Goal: Task Accomplishment & Management: Manage account settings

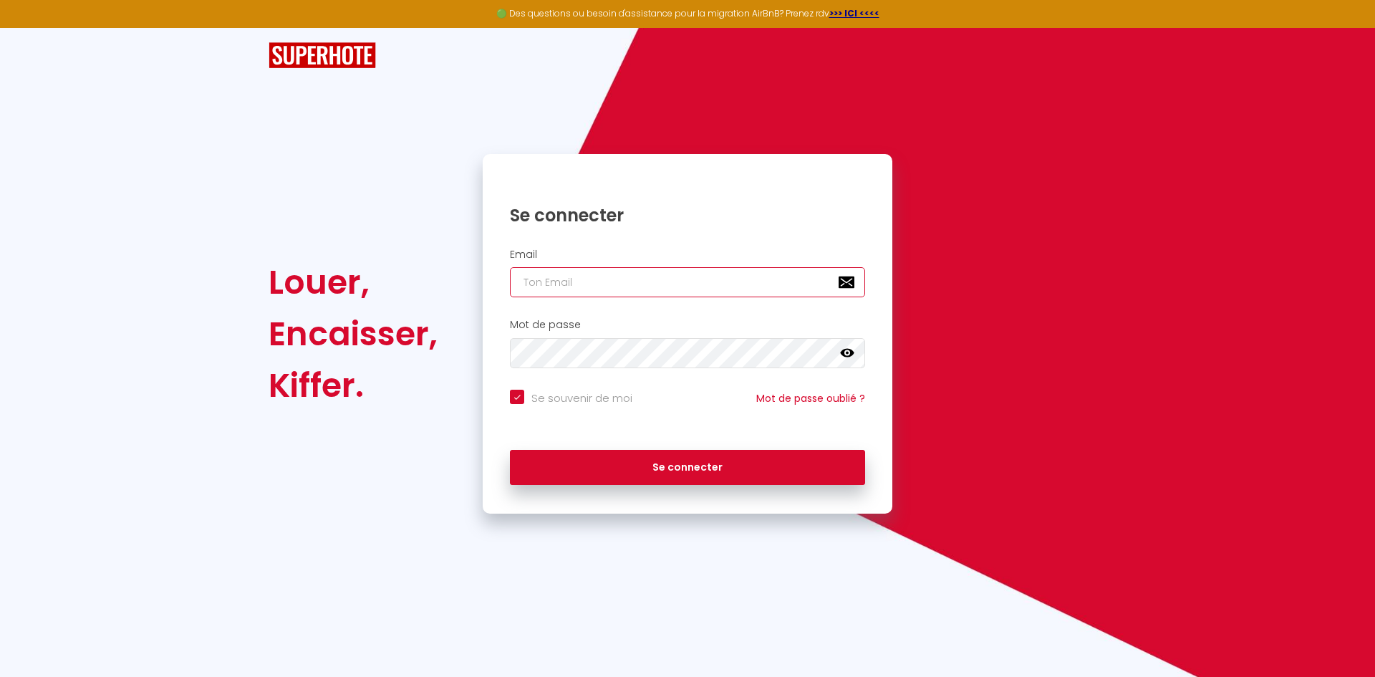
click at [661, 289] on input "email" at bounding box center [687, 282] width 355 height 30
click at [644, 275] on input "email" at bounding box center [687, 282] width 355 height 30
paste input "[EMAIL_ADDRESS][DOMAIN_NAME]"
type input "[EMAIL_ADDRESS][DOMAIN_NAME]"
checkbox input "true"
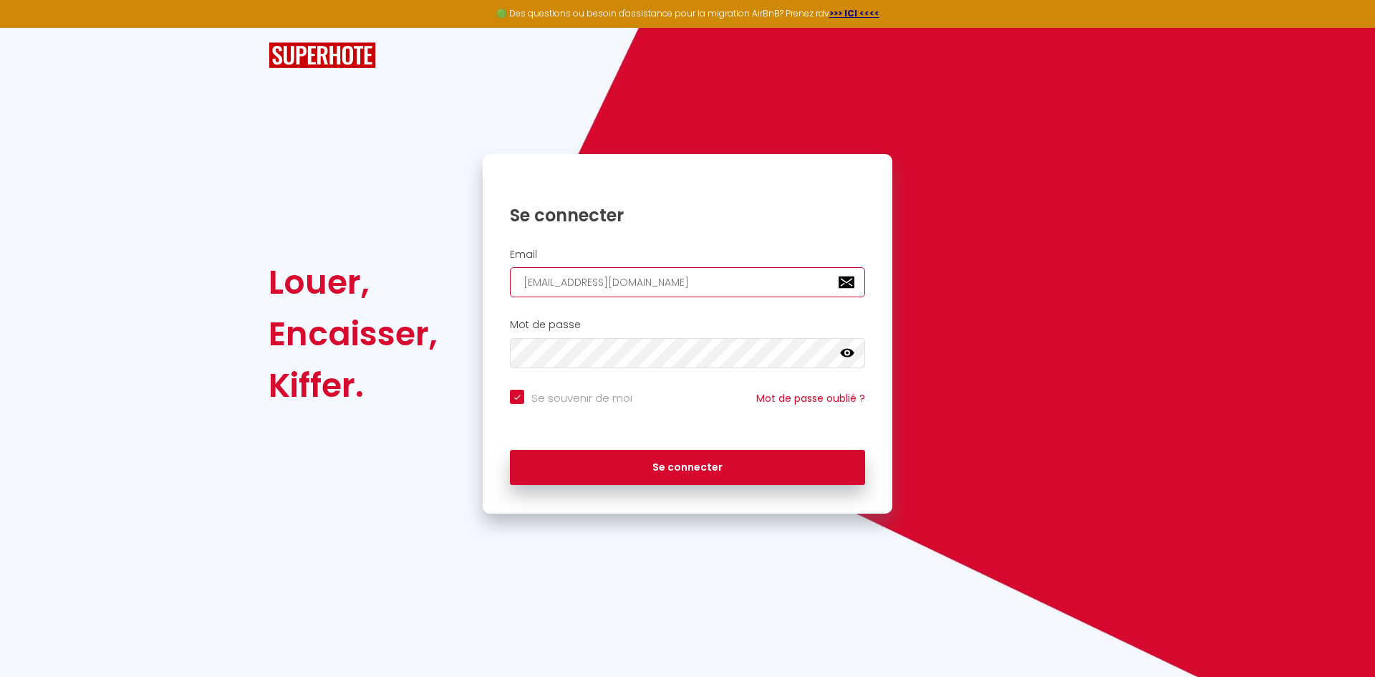
type input "[EMAIL_ADDRESS][DOMAIN_NAME]"
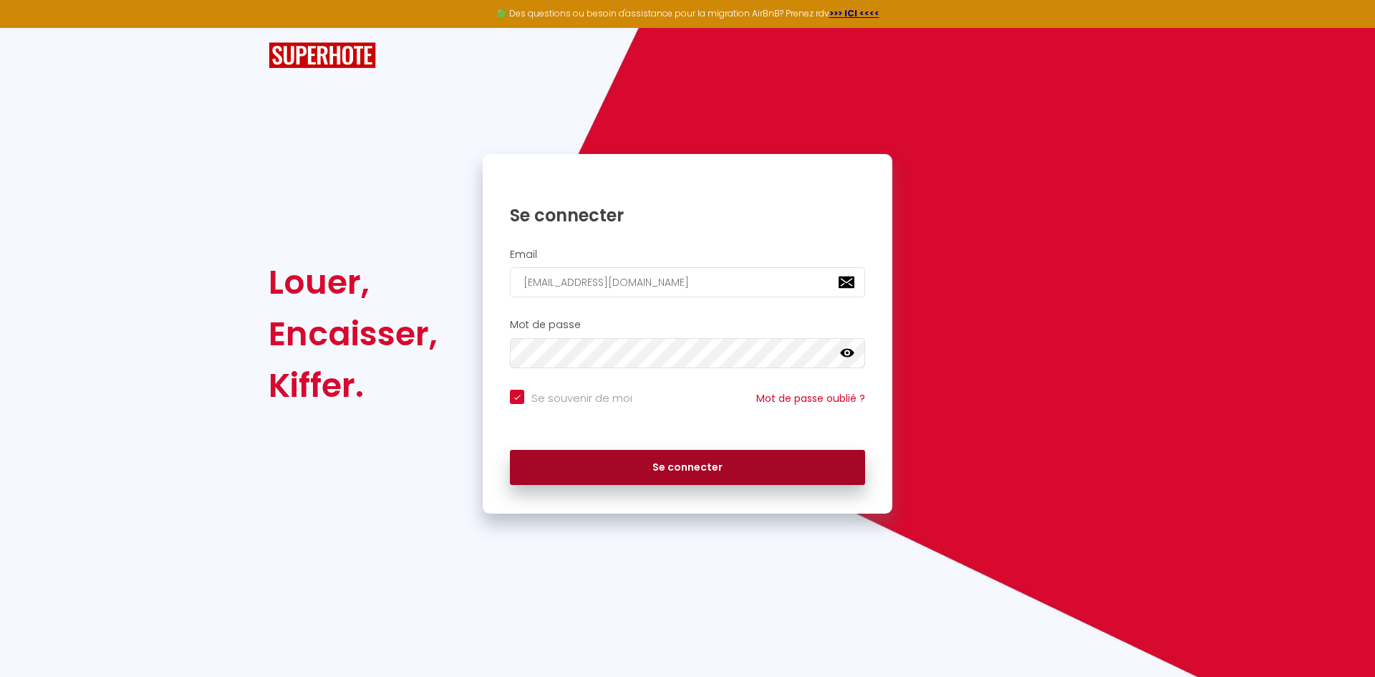
click at [633, 457] on button "Se connecter" at bounding box center [687, 468] width 355 height 36
checkbox input "true"
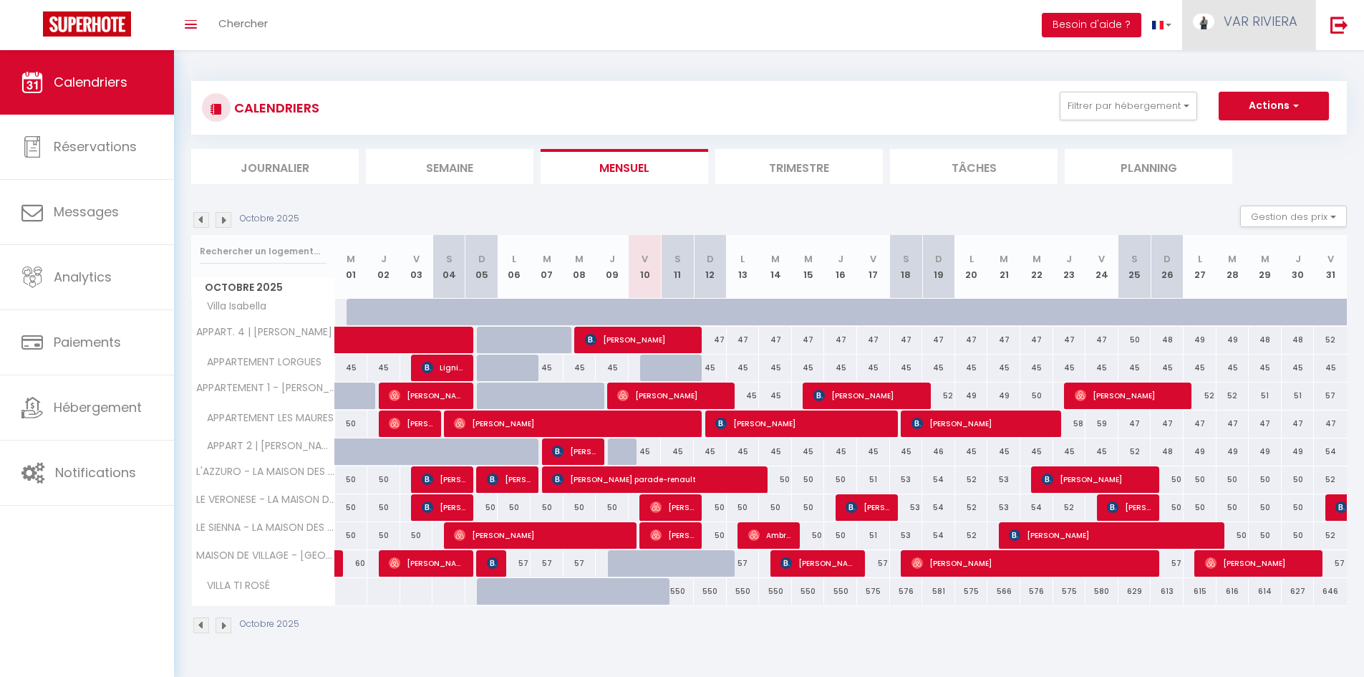
click at [1252, 32] on link "VAR RIVIERA" at bounding box center [1248, 25] width 133 height 50
click at [1273, 72] on link "Paramètres" at bounding box center [1258, 71] width 106 height 24
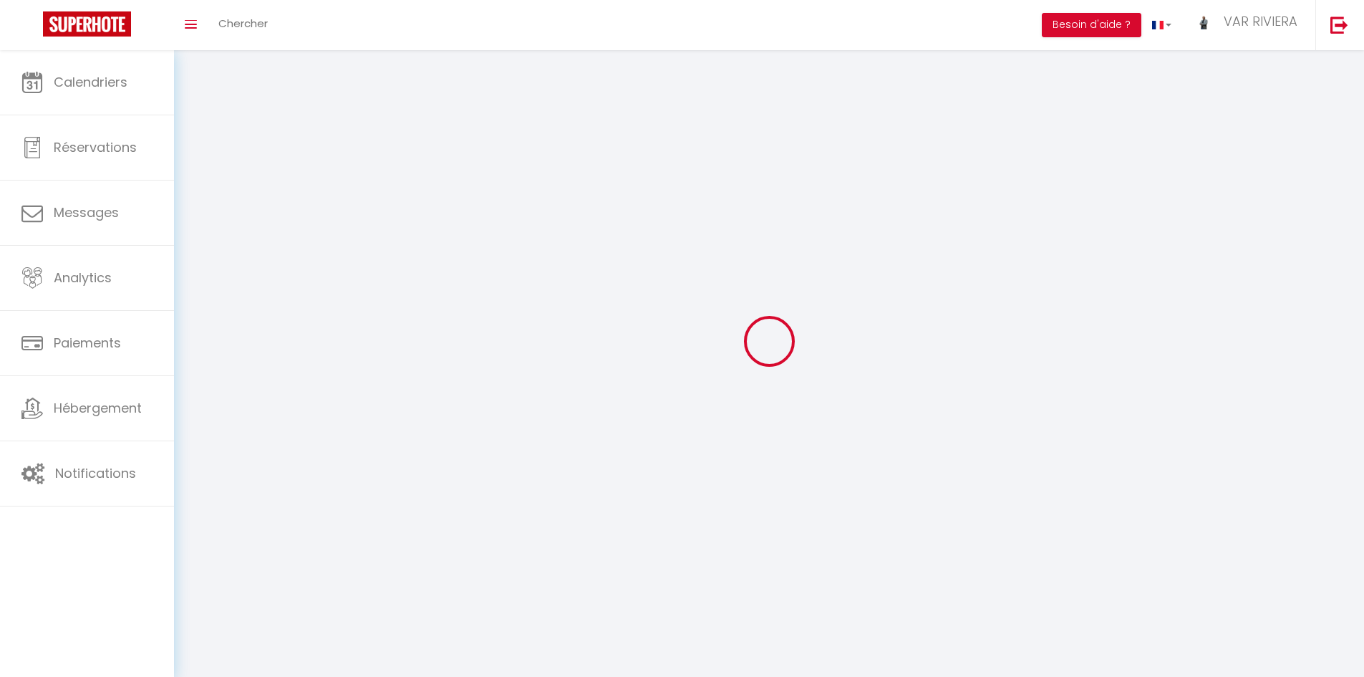
type input "VAR RIVIERA"
type input "CONCIERGERIE"
type input "0759692401"
type input "[STREET_ADDRESS][PERSON_NAME]"
type input "83690"
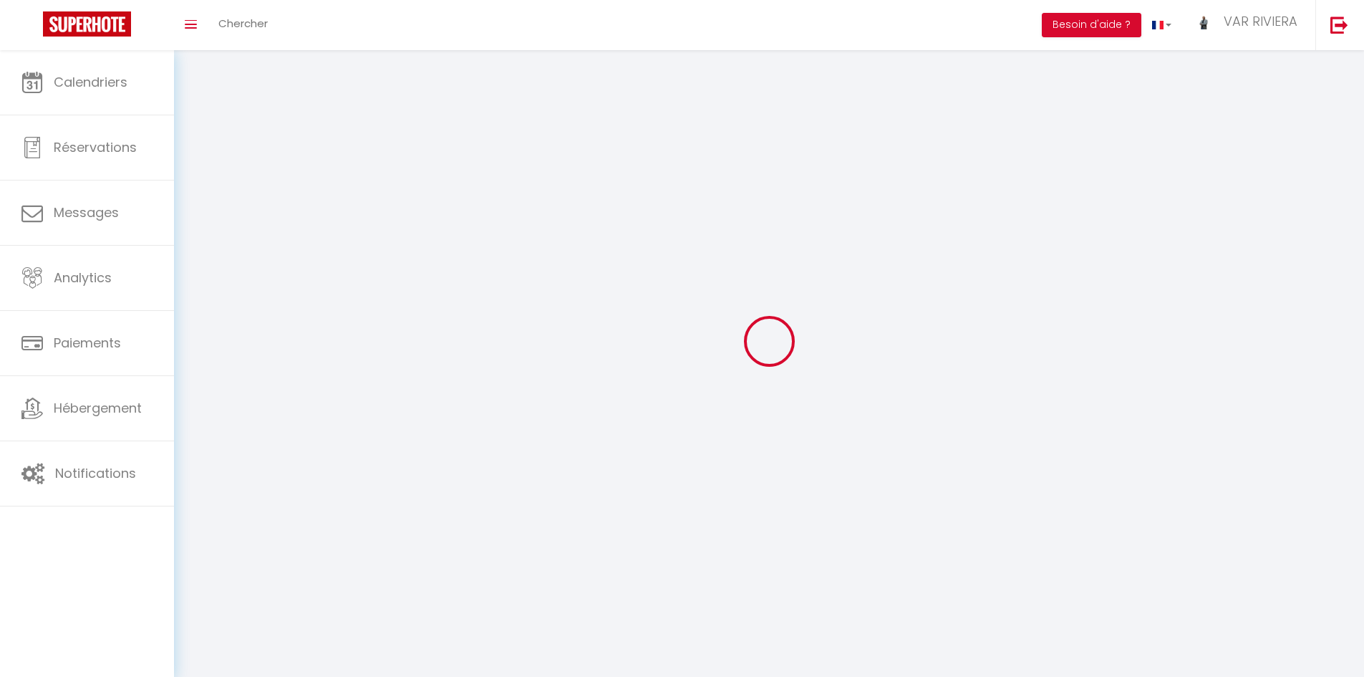
type input "SILLANS LA CASCADE"
type input "uUsU6uOgfi5qe0spUXand1Tcy"
type input "KJ2aGjO1UgU9hAprN8S1LxHoz"
type input "uUsU6uOgfi5qe0spUXand1Tcy"
type input "KJ2aGjO1UgU9hAprN8S1LxHoz"
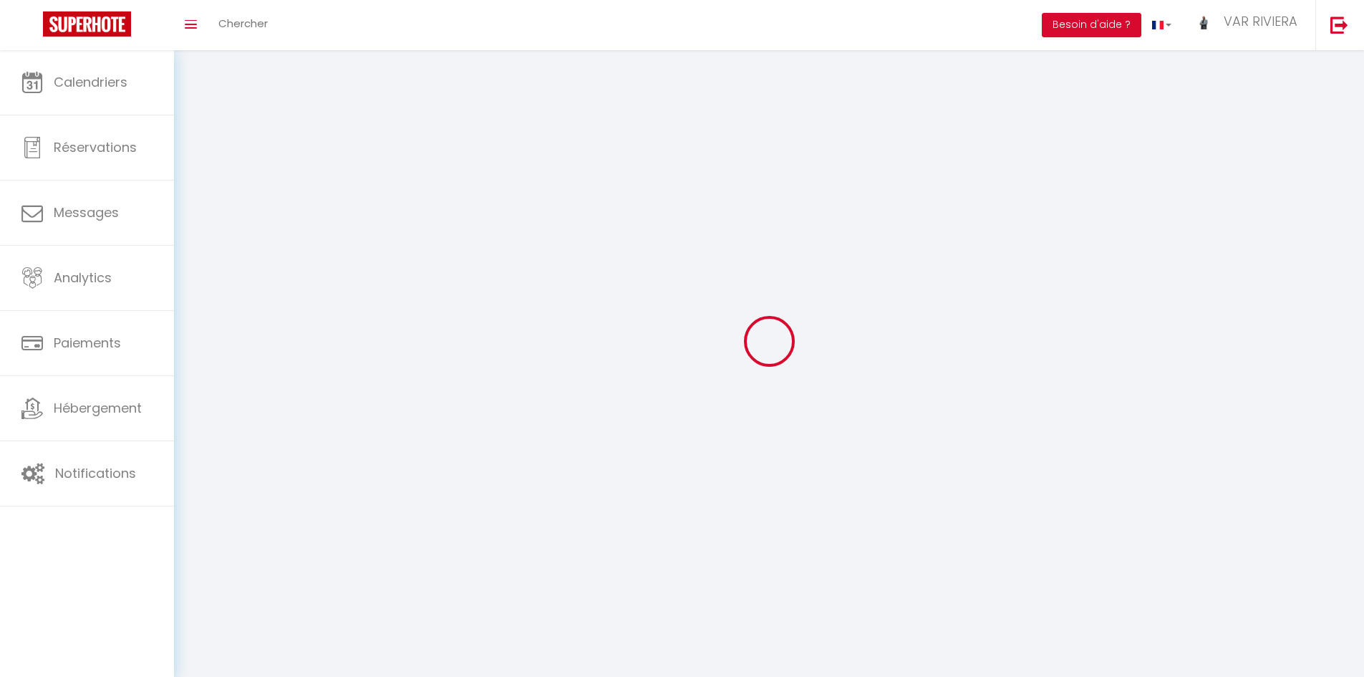
type input "[URL][DOMAIN_NAME]"
select select "28"
select select "fr"
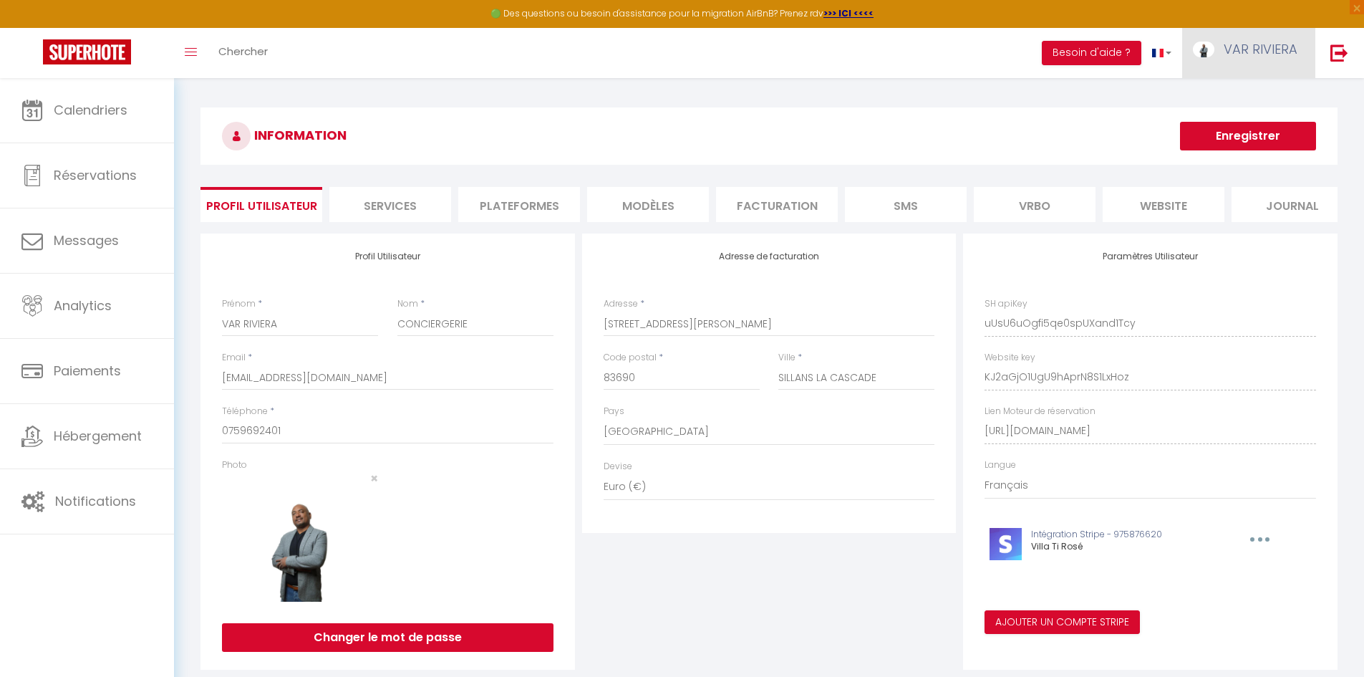
click at [1226, 57] on span "VAR RIVIERA" at bounding box center [1260, 49] width 74 height 18
click at [1226, 96] on link "Paramètres" at bounding box center [1258, 99] width 106 height 24
click at [1224, 100] on icon at bounding box center [1219, 100] width 10 height 10
click at [1223, 96] on icon at bounding box center [1219, 100] width 10 height 10
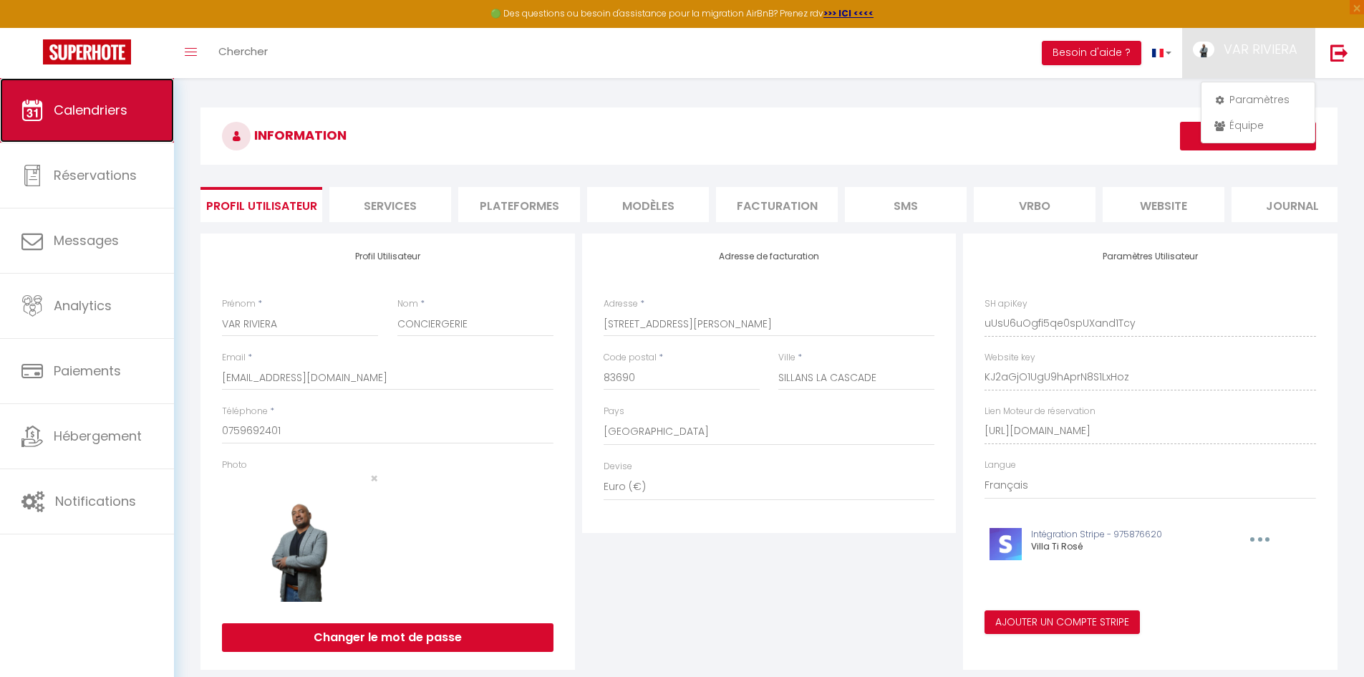
click at [108, 111] on span "Calendriers" at bounding box center [91, 110] width 74 height 18
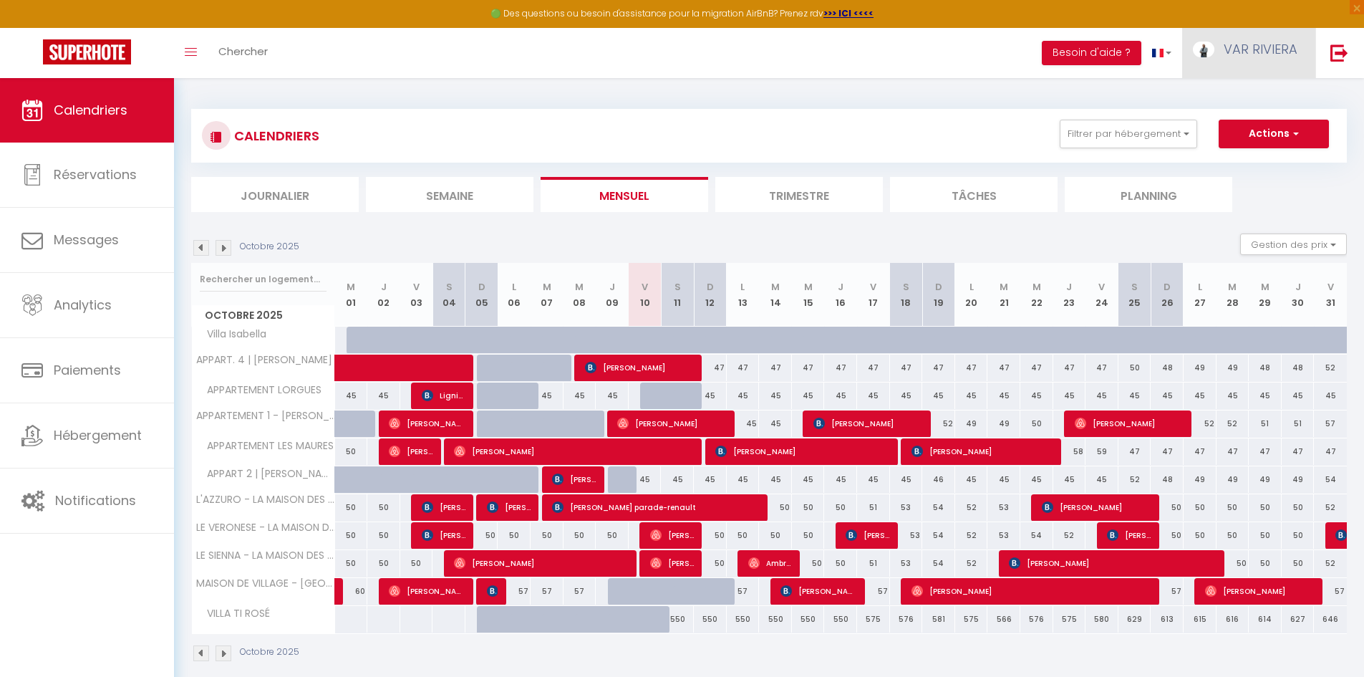
click at [1226, 52] on span "VAR RIVIERA" at bounding box center [1260, 49] width 74 height 18
click at [1231, 51] on span "VAR RIVIERA" at bounding box center [1260, 49] width 74 height 18
drag, startPoint x: 1231, startPoint y: 51, endPoint x: 1239, endPoint y: 45, distance: 9.7
click at [1239, 45] on span "VAR RIVIERA" at bounding box center [1260, 49] width 74 height 18
click at [1223, 100] on icon at bounding box center [1219, 100] width 10 height 10
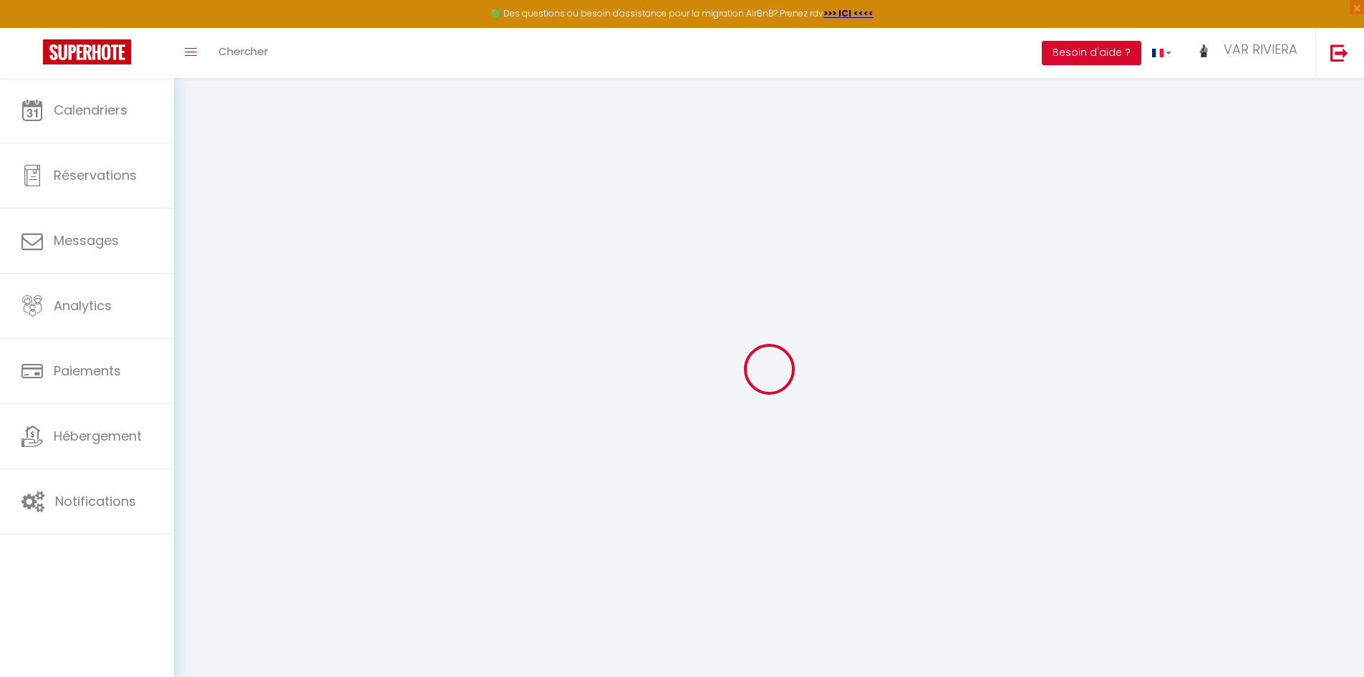
type input "uUsU6uOgfi5qe0spUXand1Tcy"
type input "KJ2aGjO1UgU9hAprN8S1LxHoz"
type input "[URL][DOMAIN_NAME]"
select select "fr"
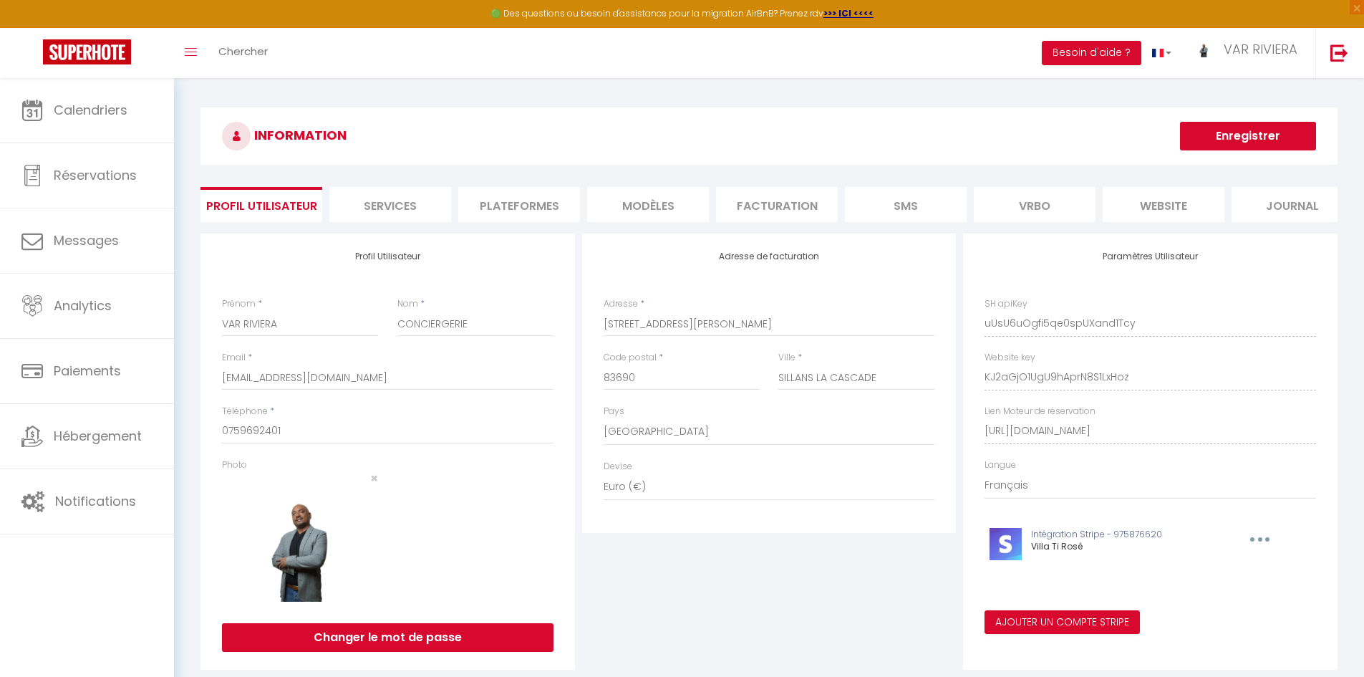
click at [1144, 210] on li "website" at bounding box center [1163, 204] width 122 height 35
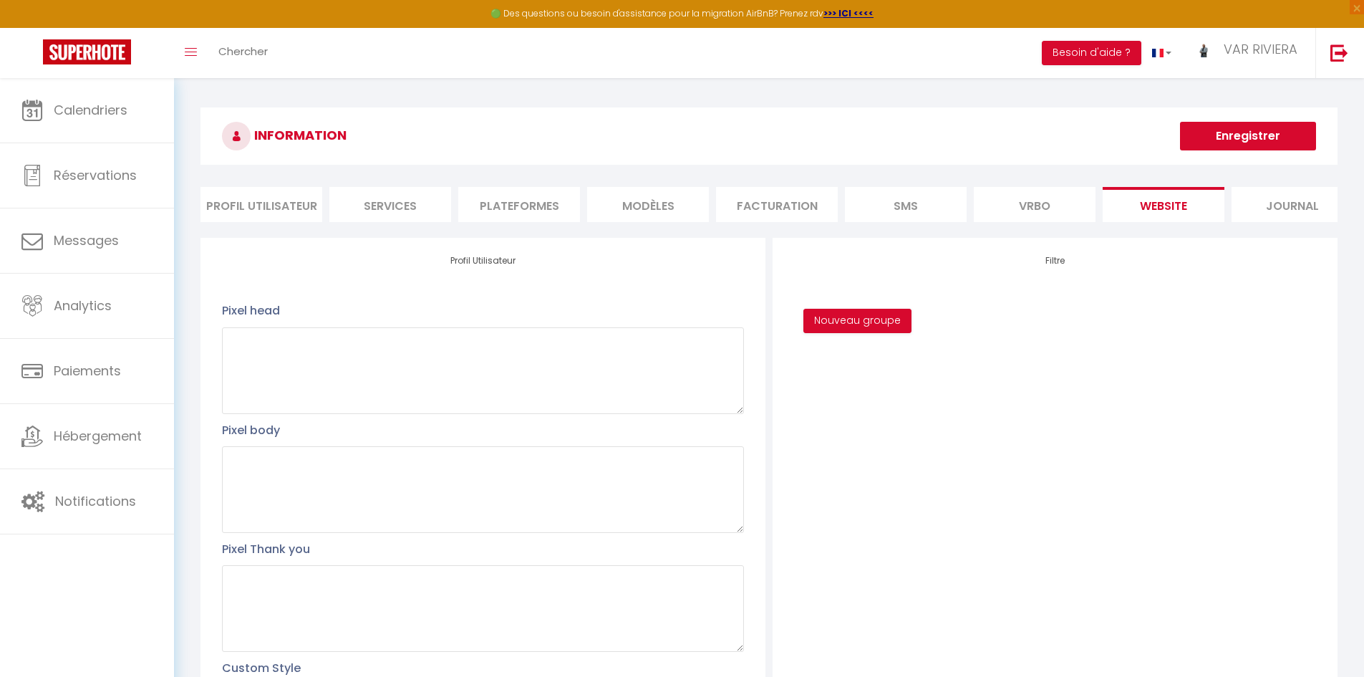
click at [1080, 447] on div "Filtre Nouveau groupe" at bounding box center [1054, 517] width 565 height 558
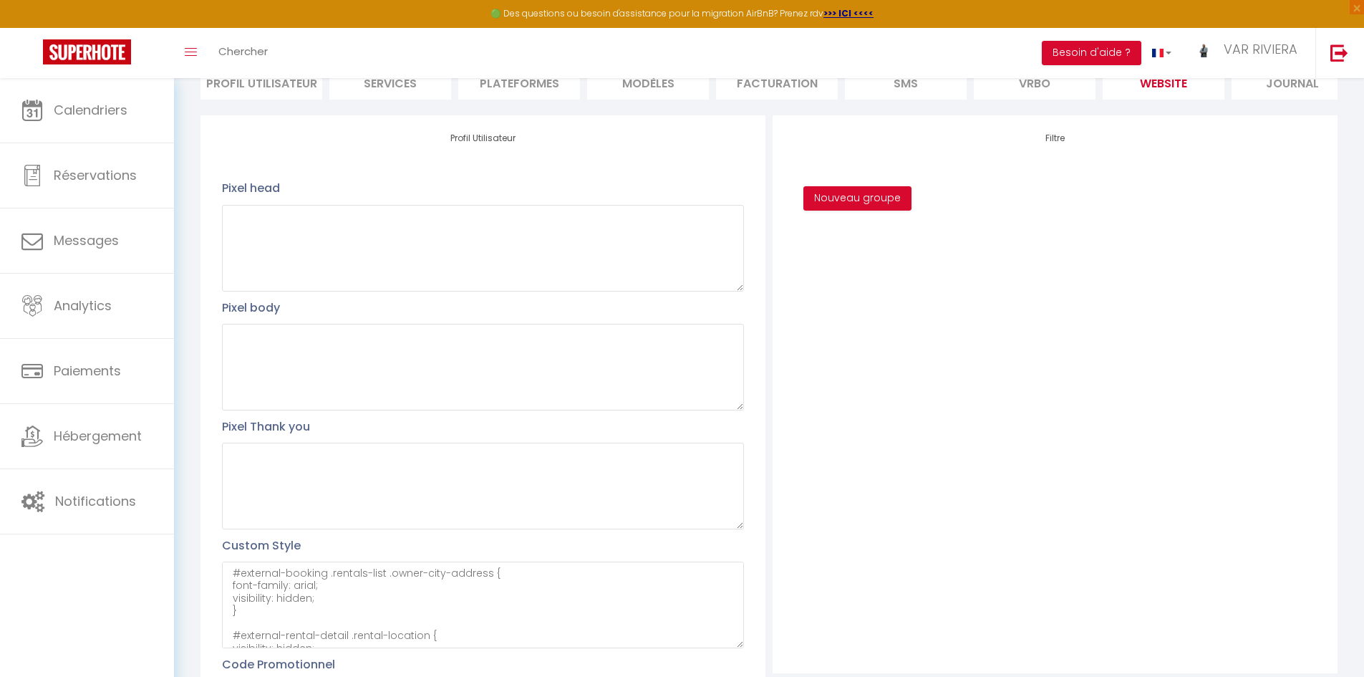
scroll to position [226, 0]
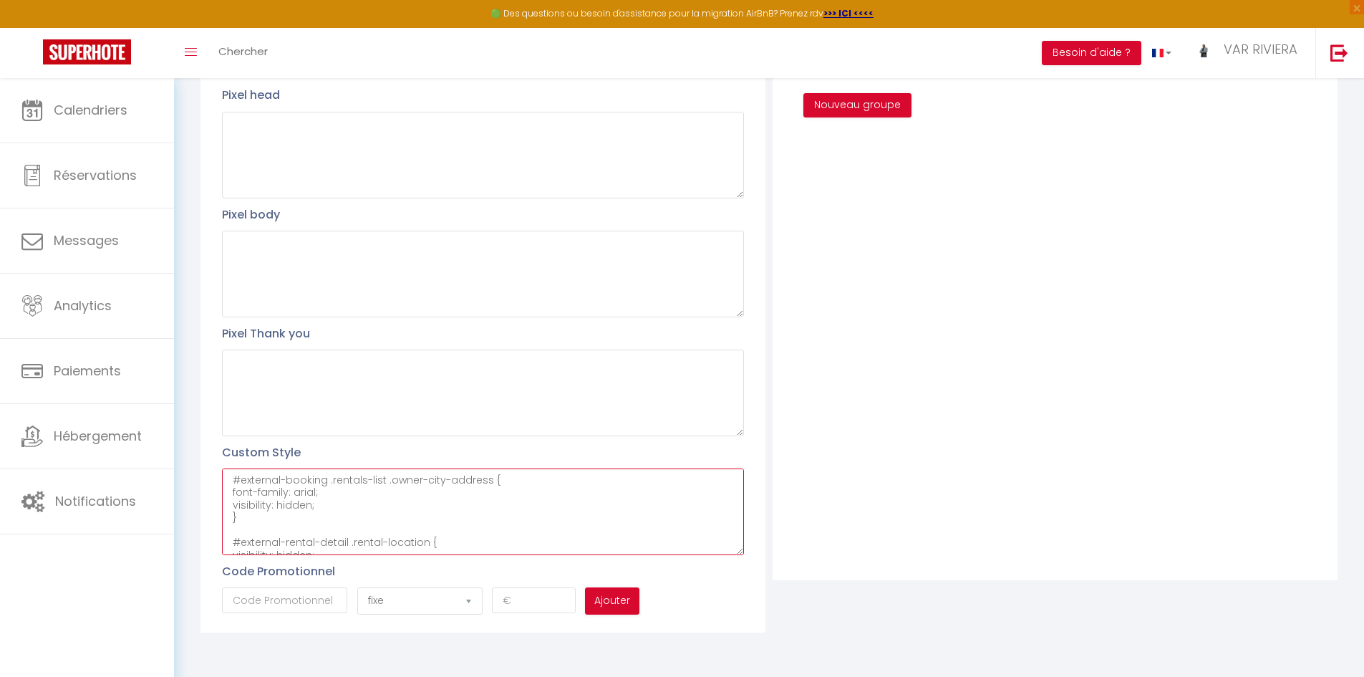
click at [417, 510] on textarea "#external-booking .rentals-list .owner-city-address { font-family: arial; visib…" at bounding box center [483, 511] width 522 height 87
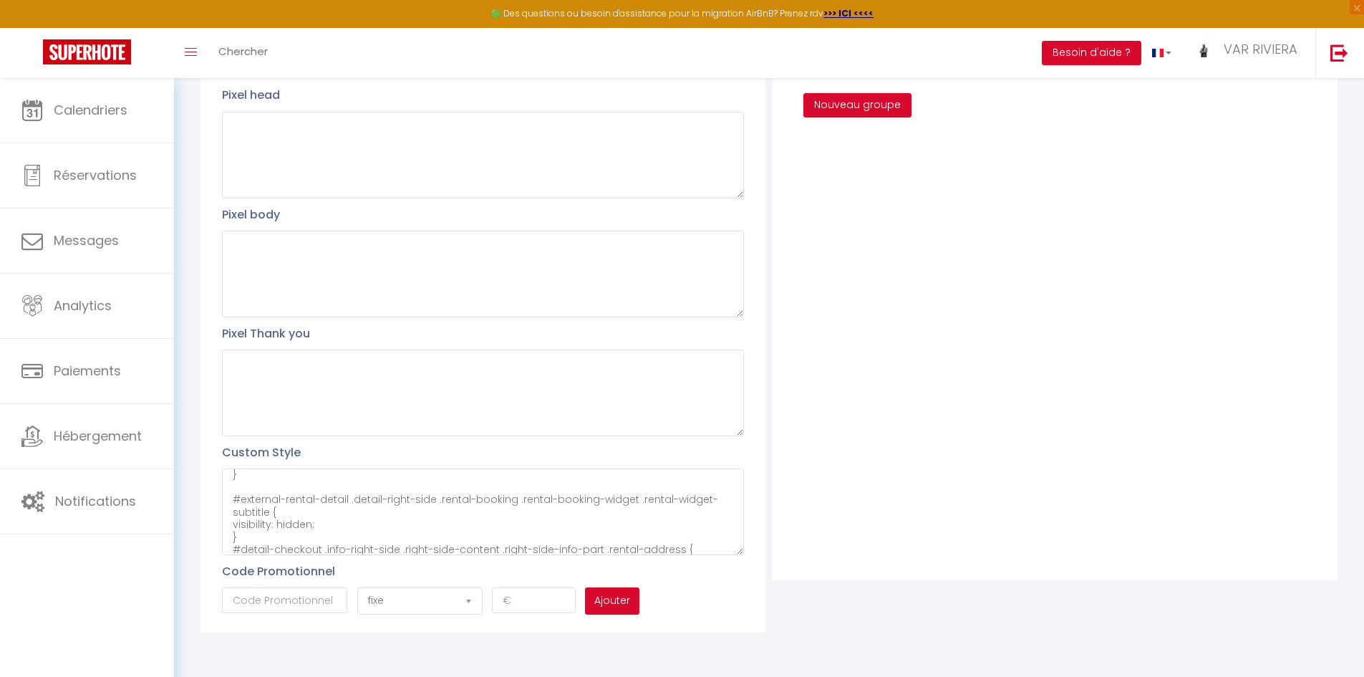
scroll to position [163, 0]
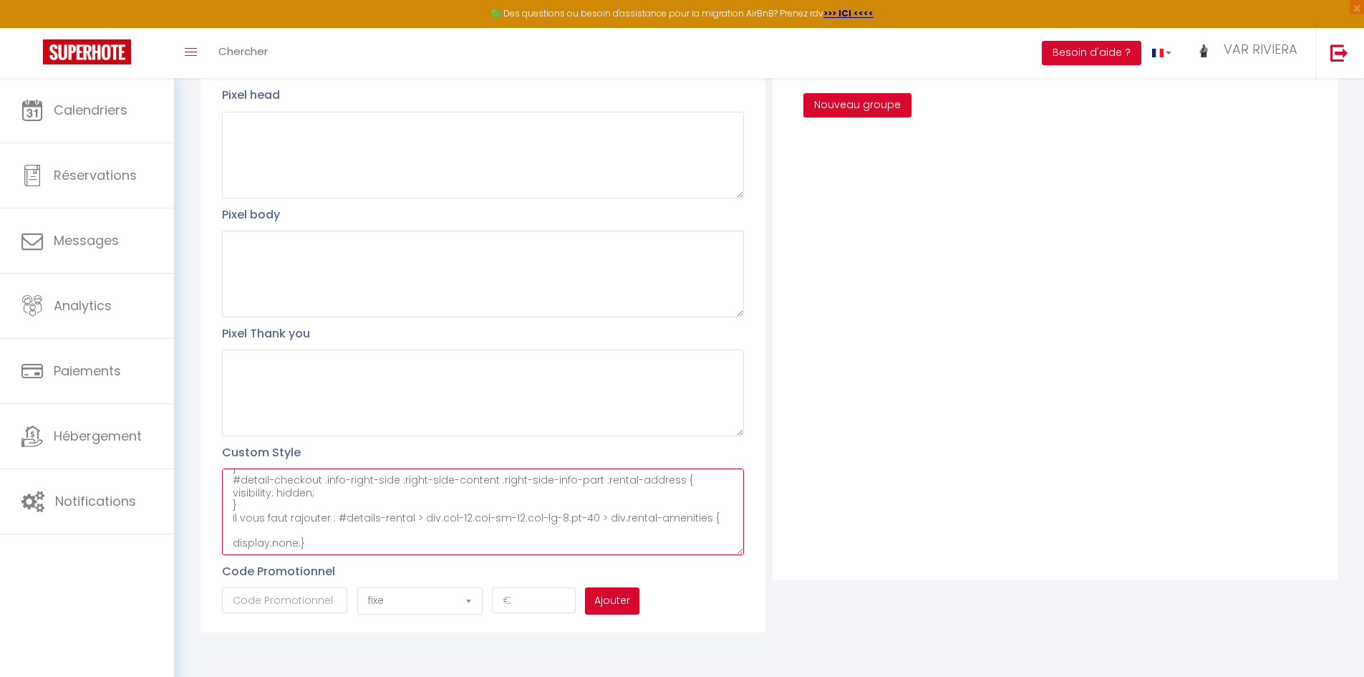
drag, startPoint x: 268, startPoint y: 520, endPoint x: 331, endPoint y: 520, distance: 63.0
click at [331, 520] on textarea "#external-booking .rentals-list .owner-city-address { font-family: arial; visib…" at bounding box center [483, 511] width 522 height 87
click at [624, 518] on textarea "#external-booking .rentals-list .owner-city-address { font-family: arial; visib…" at bounding box center [483, 511] width 522 height 87
click at [598, 517] on textarea "#external-booking .rentals-list .owner-city-address { font-family: arial; visib…" at bounding box center [483, 511] width 522 height 87
paste textarea "#details-rental > div.col-12.col-sm-12.col-lg-8.pt-40 > div.the-building"
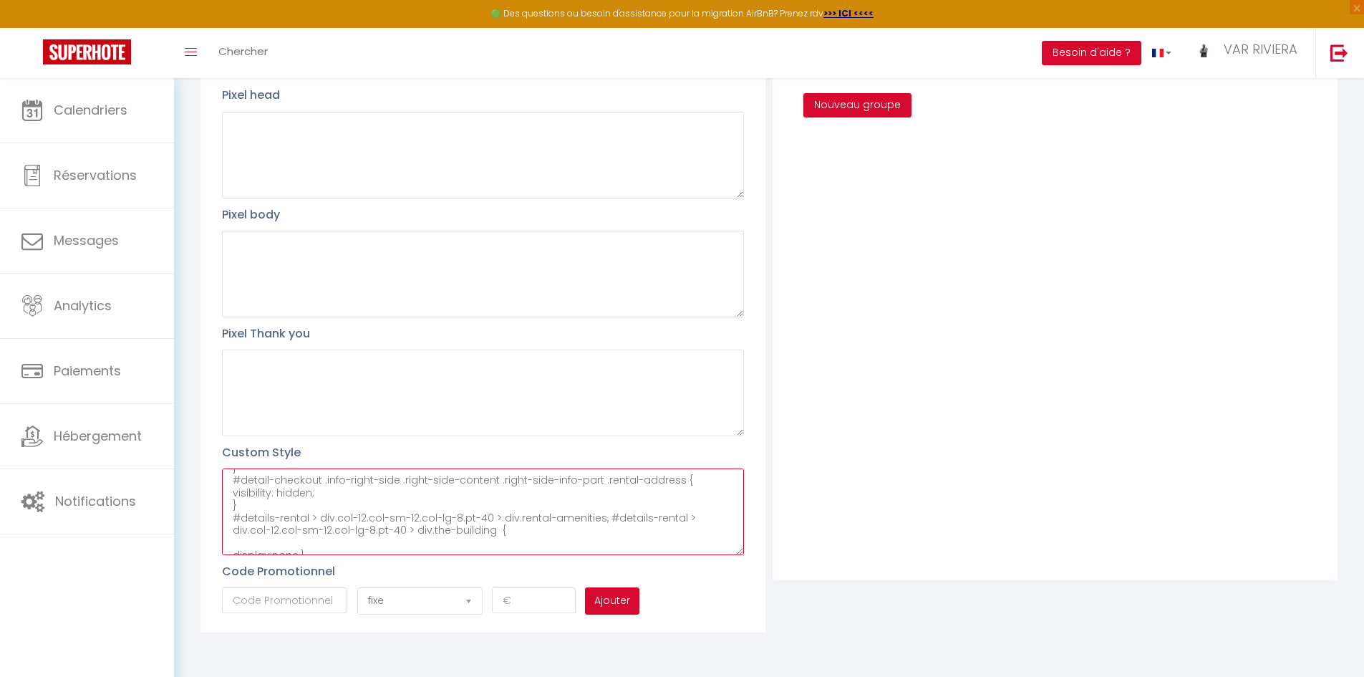
click at [486, 531] on textarea "#external-booking .rentals-list .owner-city-address { font-family: arial; visib…" at bounding box center [483, 511] width 522 height 87
paste textarea "#details-rental > div.col-12.col-sm-12.col-lg-8.pt-40 > div.map-detail"
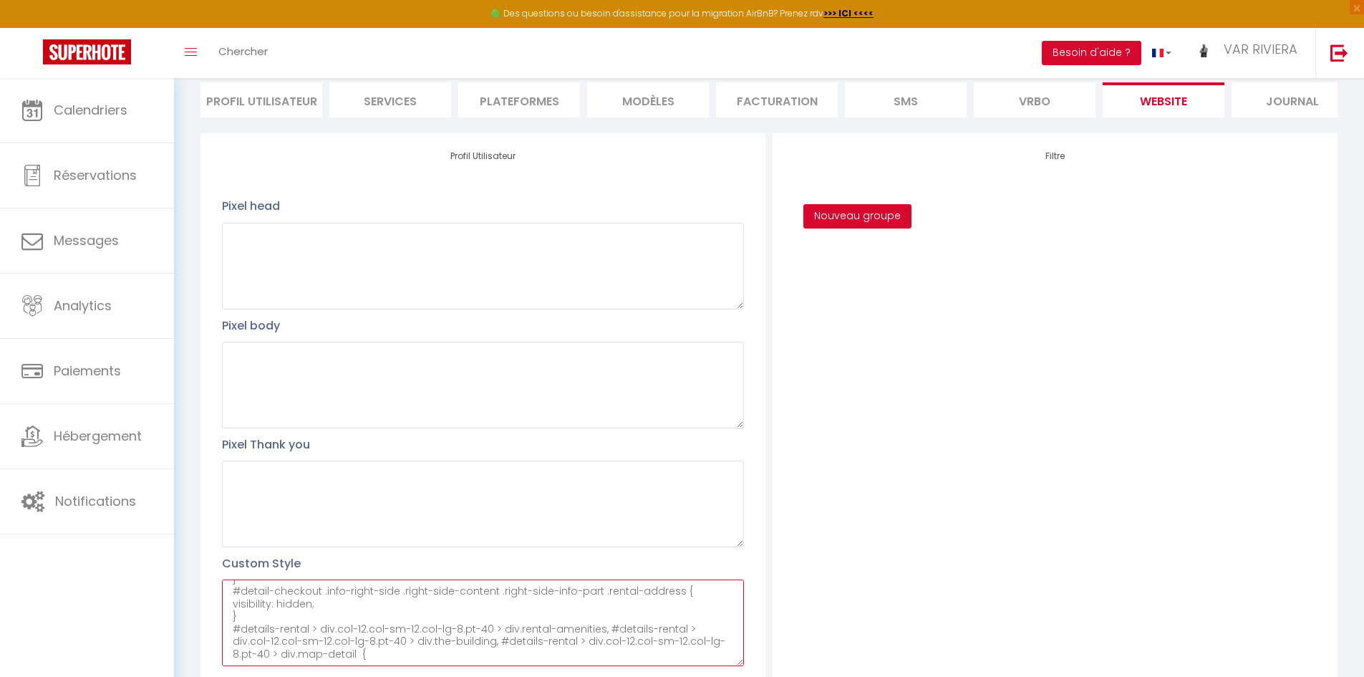
scroll to position [0, 0]
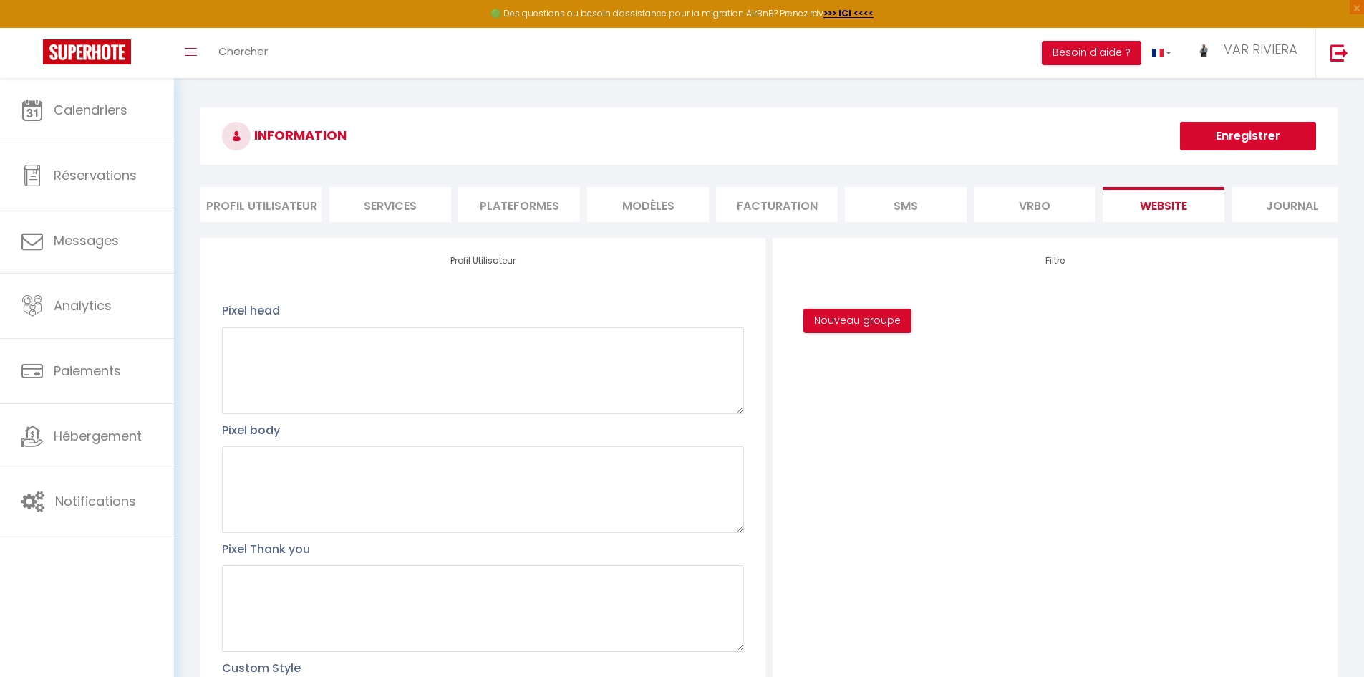
type textarea "#external-booking .rentals-list .owner-city-address { font-family: arial; visib…"
click at [1249, 137] on button "Enregistrer" at bounding box center [1248, 136] width 136 height 29
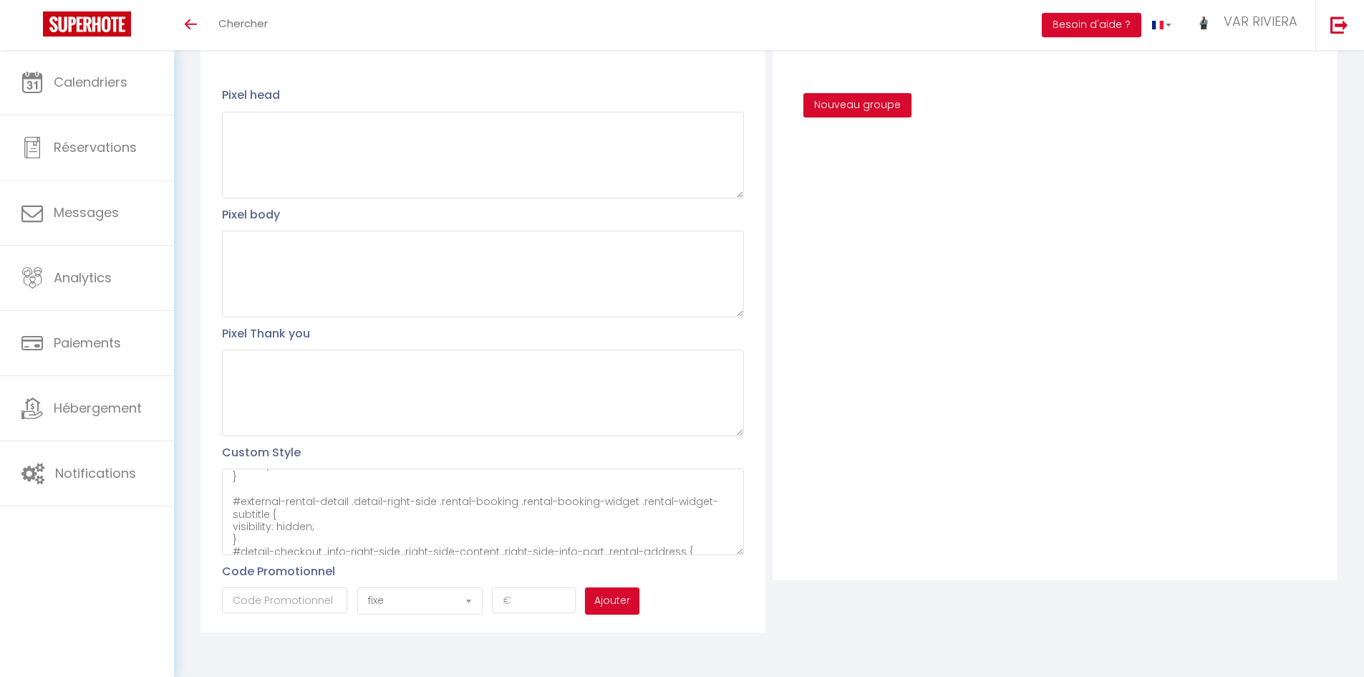
scroll to position [163, 0]
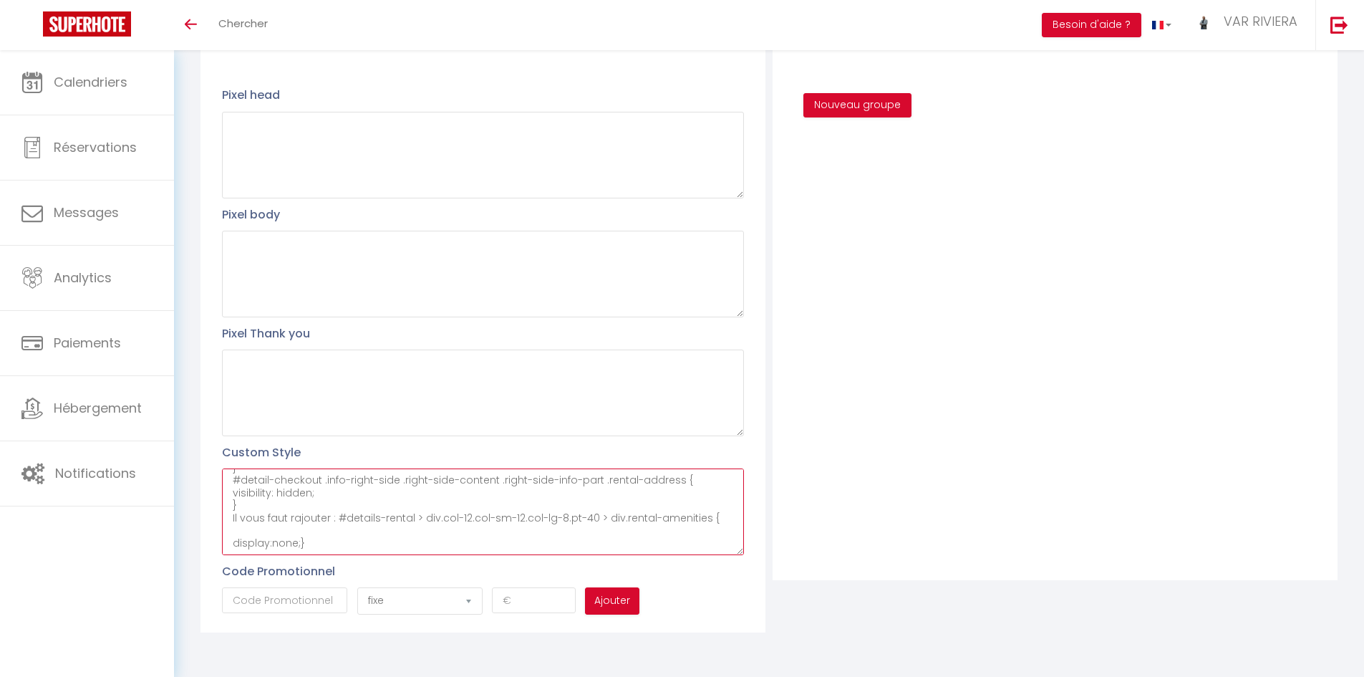
click at [380, 535] on textarea "#external-booking .rentals-list .owner-city-address { font-family: arial; visib…" at bounding box center [483, 511] width 522 height 87
click at [693, 520] on textarea "#external-booking .rentals-list .owner-city-address { font-family: arial; visib…" at bounding box center [483, 511] width 522 height 87
click at [698, 517] on textarea "#external-booking .rentals-list .owner-city-address { font-family: arial; visib…" at bounding box center [483, 511] width 522 height 87
paste textarea "Pour les travaux j'en ai parlé à mon conjoint c'est a voir ce qui aurait a fair…"
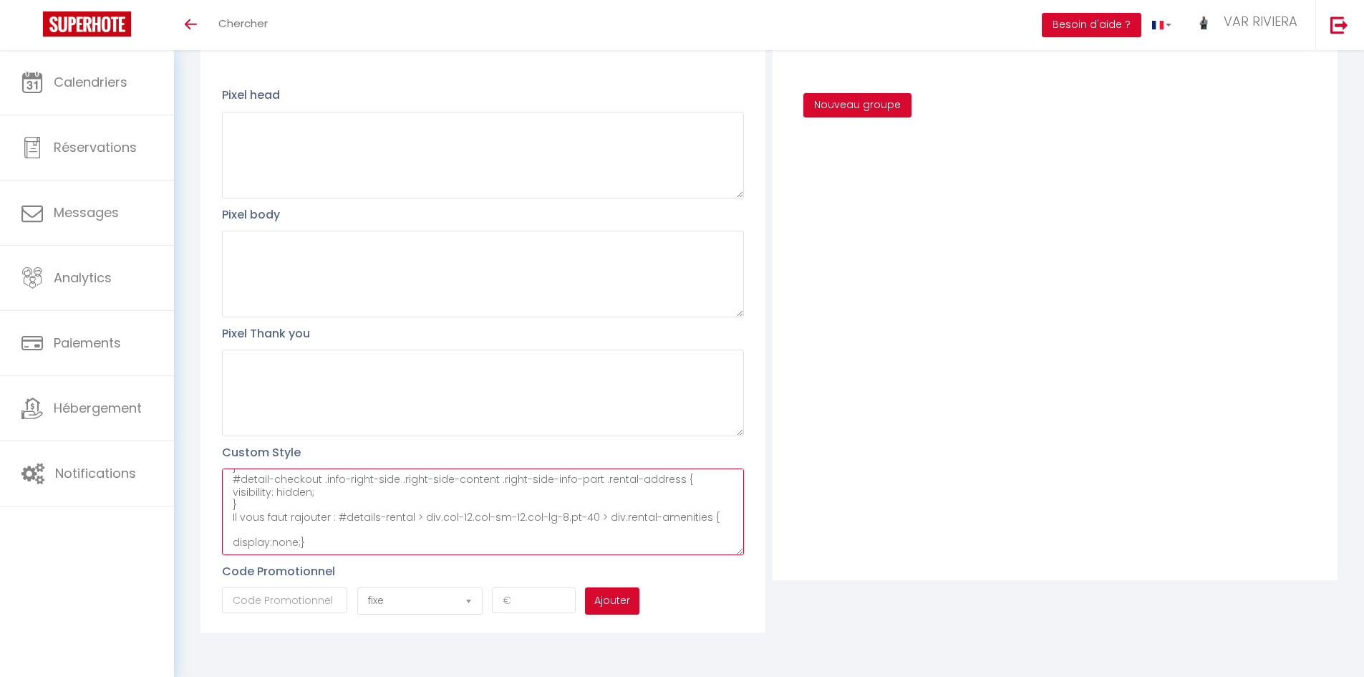
drag, startPoint x: 336, startPoint y: 519, endPoint x: 228, endPoint y: 514, distance: 108.2
click at [228, 514] on textarea "#external-booking .rentals-list .owner-city-address { font-family: arial; visib…" at bounding box center [483, 511] width 522 height 87
click at [594, 515] on textarea "#external-booking .rentals-list .owner-city-address { font-family: arial; visib…" at bounding box center [483, 511] width 522 height 87
paste textarea "#details-rental > div.col-12.col-sm-12.col-lg-8.pt-40 > div.map-detail"
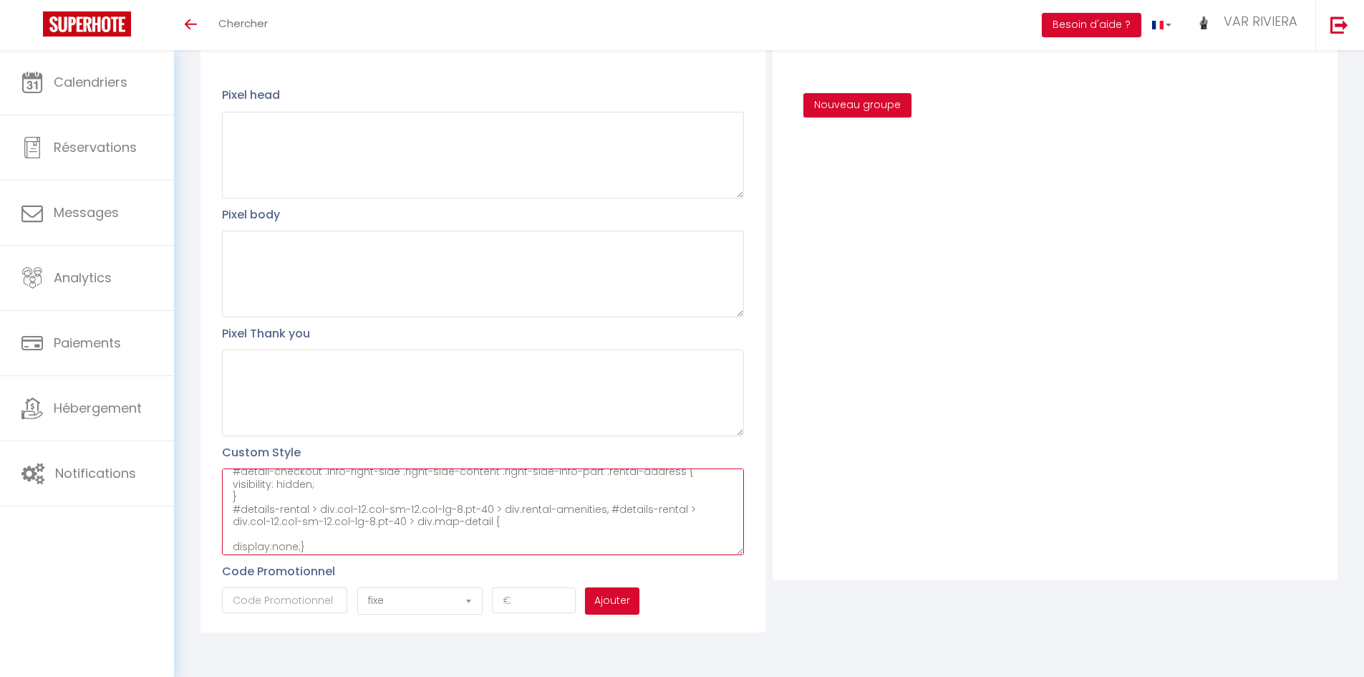
click at [483, 524] on textarea "#external-booking .rentals-list .owner-city-address { font-family: arial; visib…" at bounding box center [483, 511] width 522 height 87
paste textarea "#details-rental > div.col-12.col-sm-12.col-lg-8.pt-40 > div.the-building"
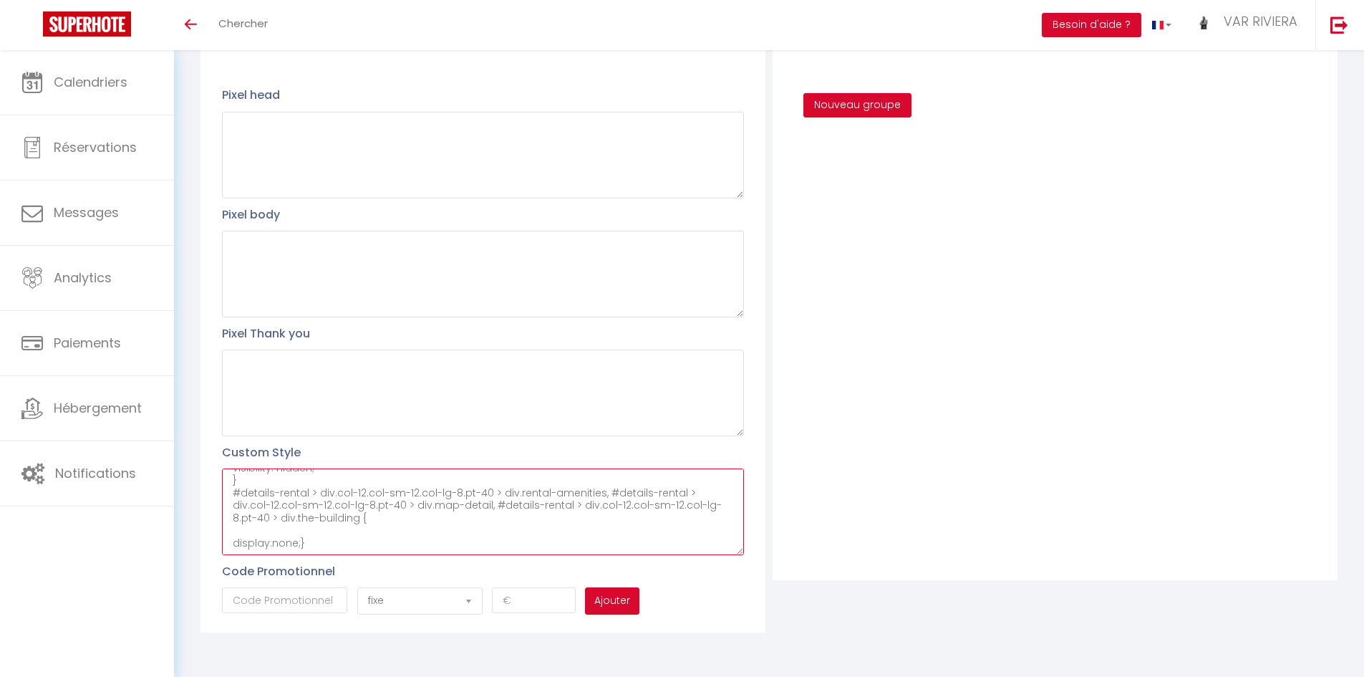
click at [357, 518] on textarea "#external-booking .rentals-list .owner-city-address { font-family: arial; visib…" at bounding box center [483, 511] width 522 height 87
paste textarea "#details-rental > div.col-12.col-sm-12.col-lg-8.pt-40 > div.rental-amenities"
click at [339, 548] on textarea "#external-booking .rentals-list .owner-city-address { font-family: arial; visib…" at bounding box center [483, 511] width 522 height 87
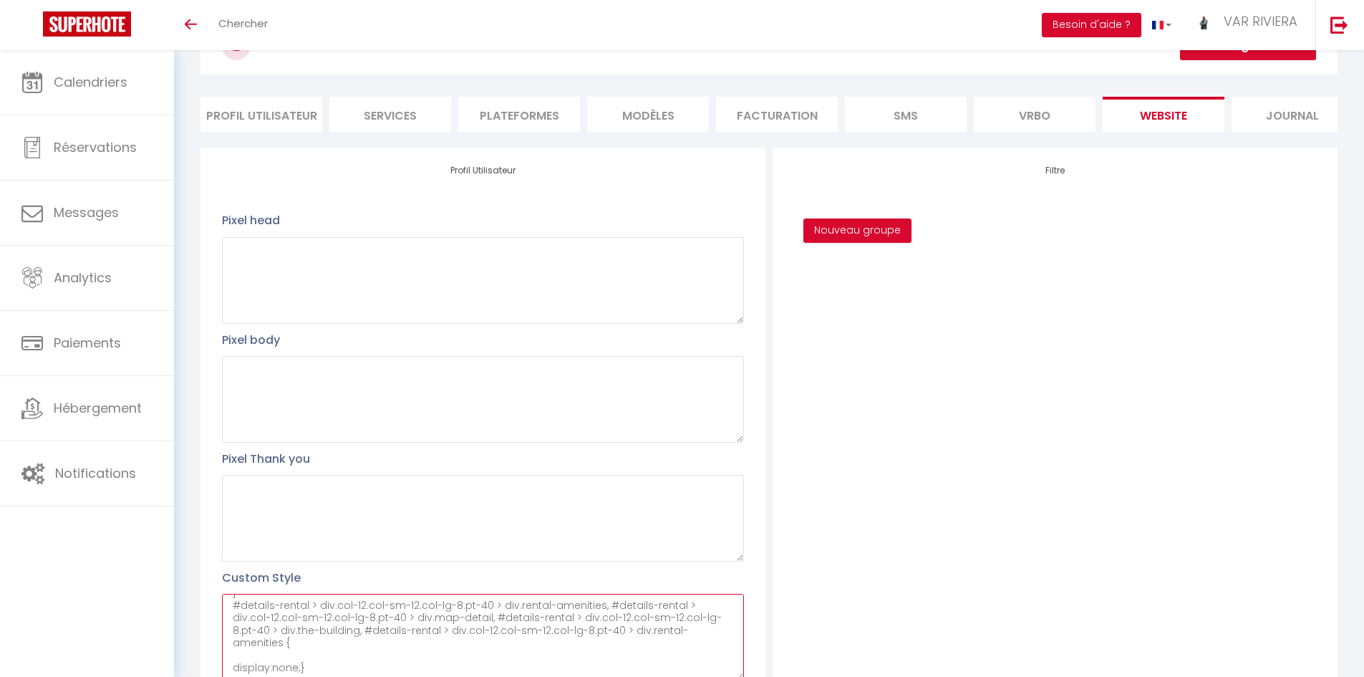
scroll to position [0, 0]
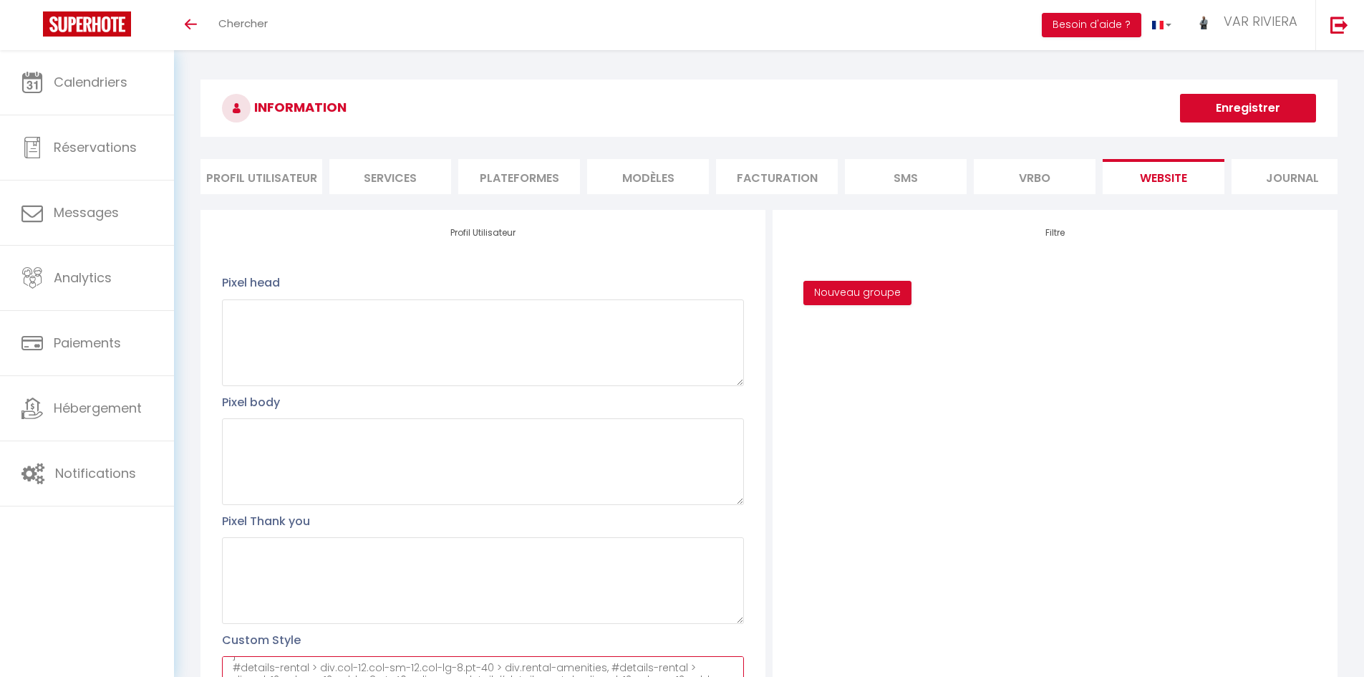
type textarea "#external-booking .rentals-list .owner-city-address { font-family: arial; visib…"
click at [1239, 110] on button "Enregistrer" at bounding box center [1248, 108] width 136 height 29
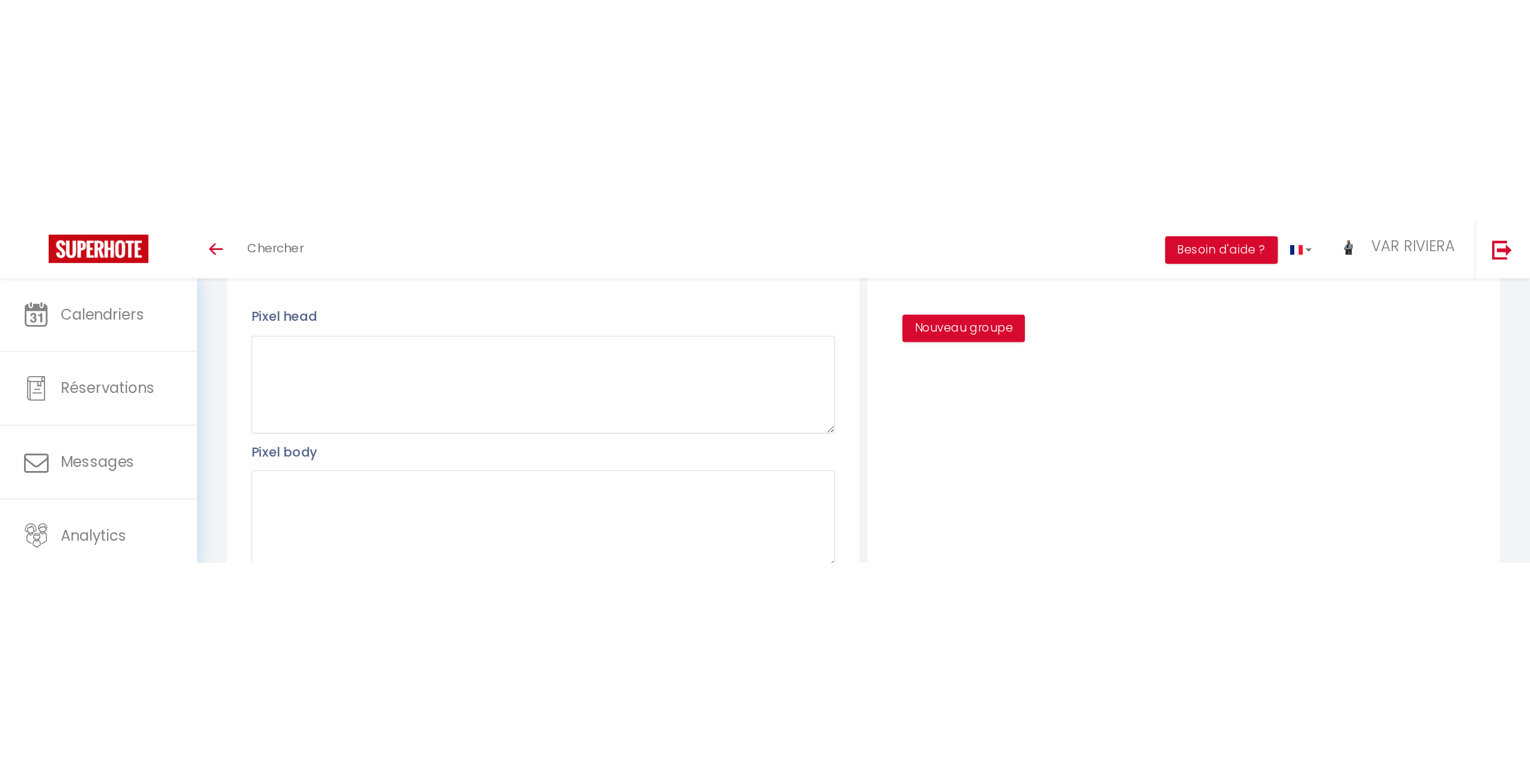
scroll to position [137, 0]
